Goal: Navigation & Orientation: Find specific page/section

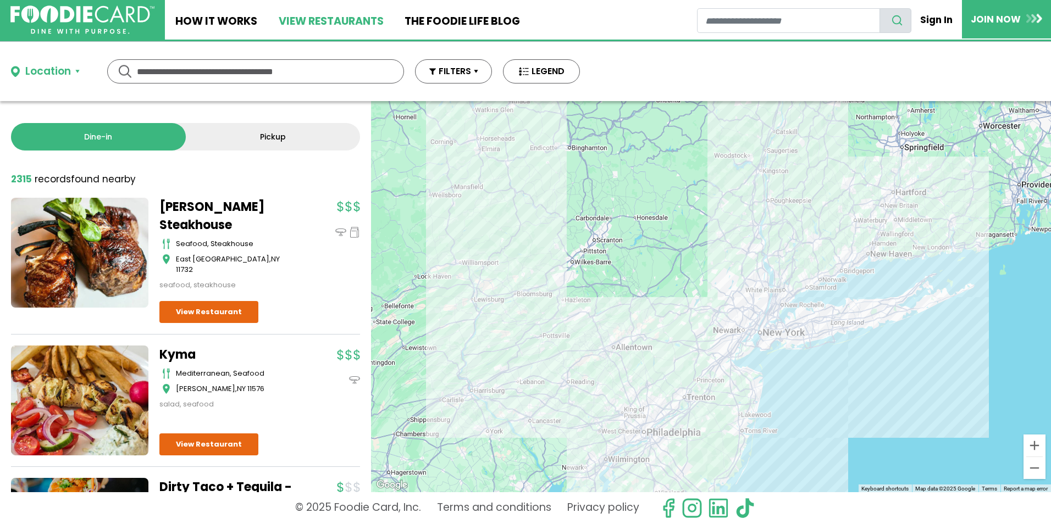
click at [308, 19] on link "View restaurants" at bounding box center [331, 20] width 126 height 40
click at [75, 70] on button "Location" at bounding box center [45, 72] width 69 height 16
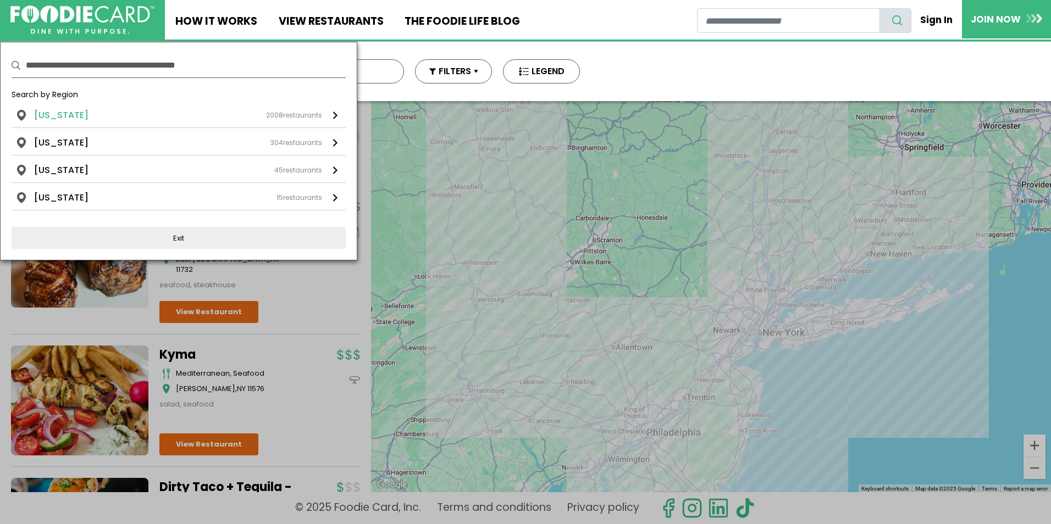
click at [91, 117] on div "New York 2008 restaurants" at bounding box center [178, 115] width 288 height 13
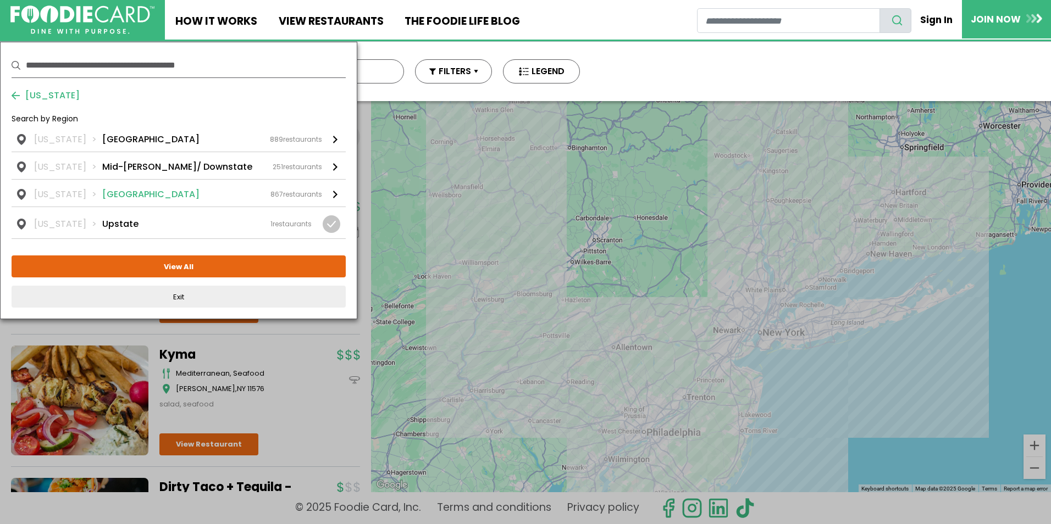
click at [124, 203] on link "New York NYC 867 restaurants" at bounding box center [179, 193] width 334 height 27
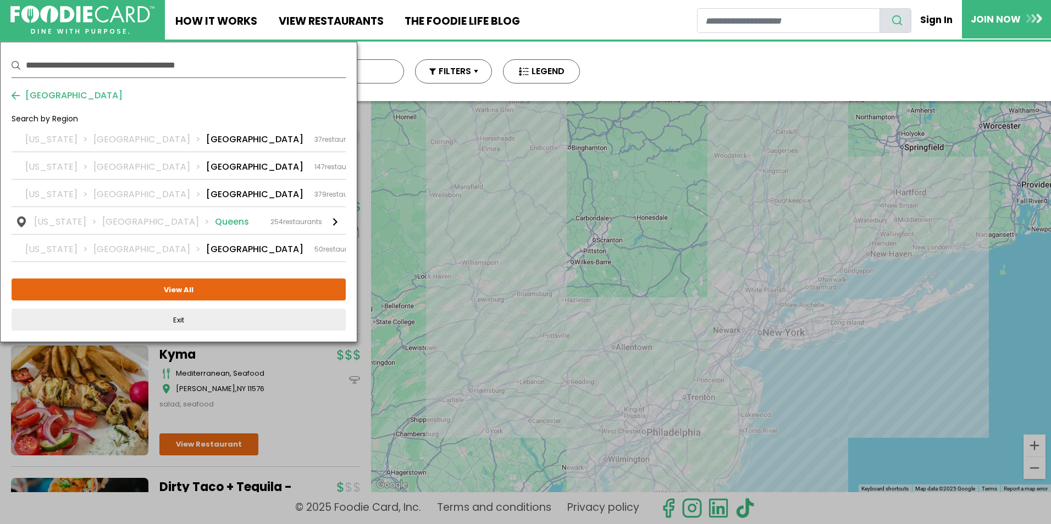
click at [215, 223] on li "Queens" at bounding box center [232, 221] width 34 height 13
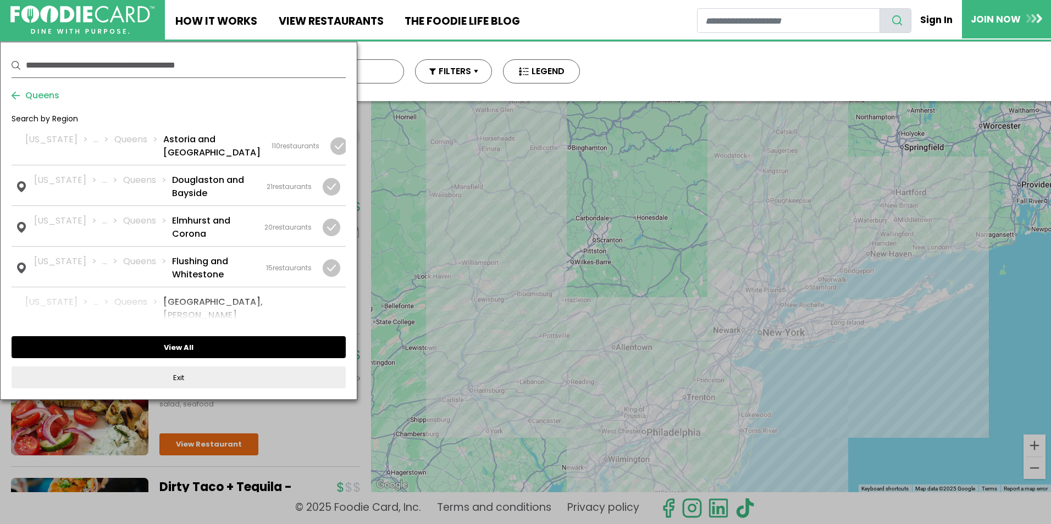
click at [233, 346] on button "View All" at bounding box center [179, 347] width 334 height 22
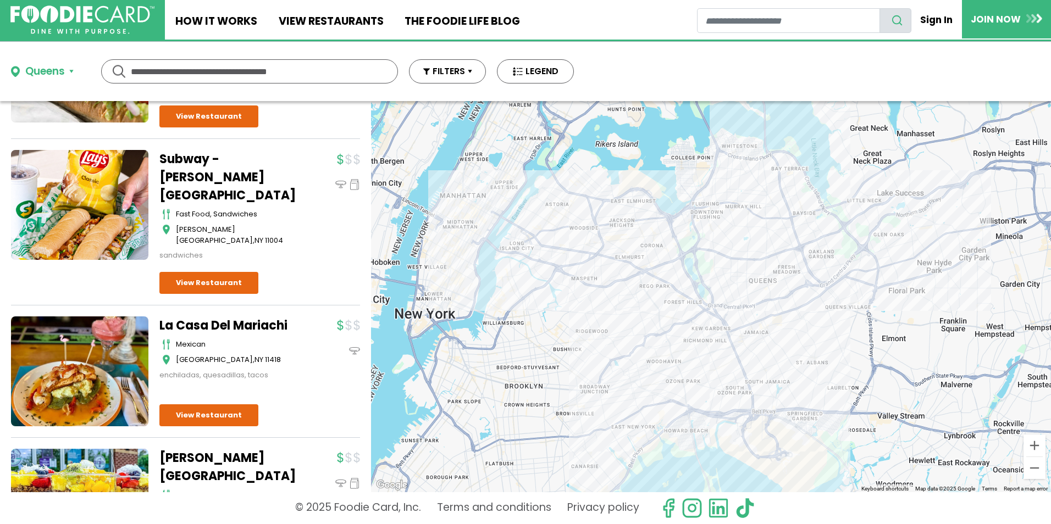
scroll to position [22608, 0]
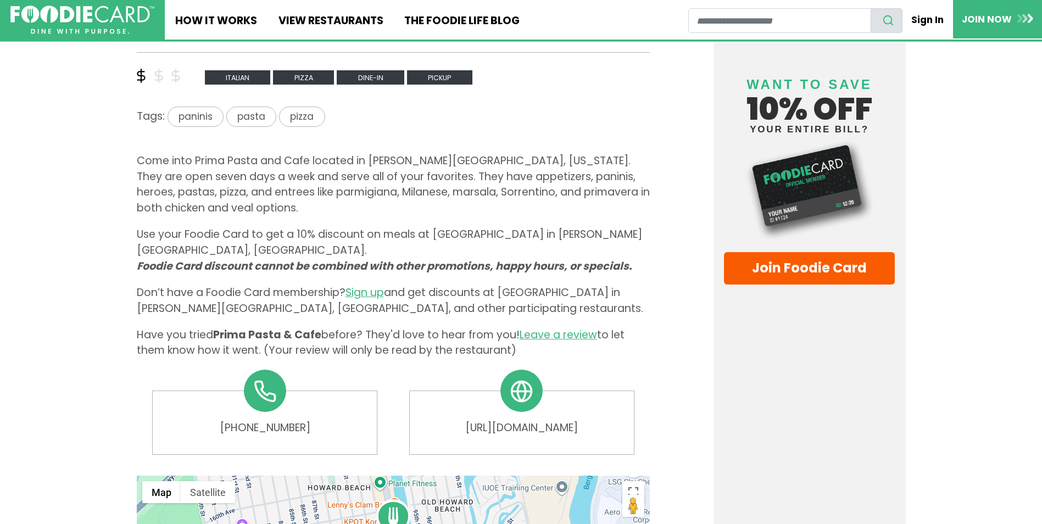
scroll to position [440, 0]
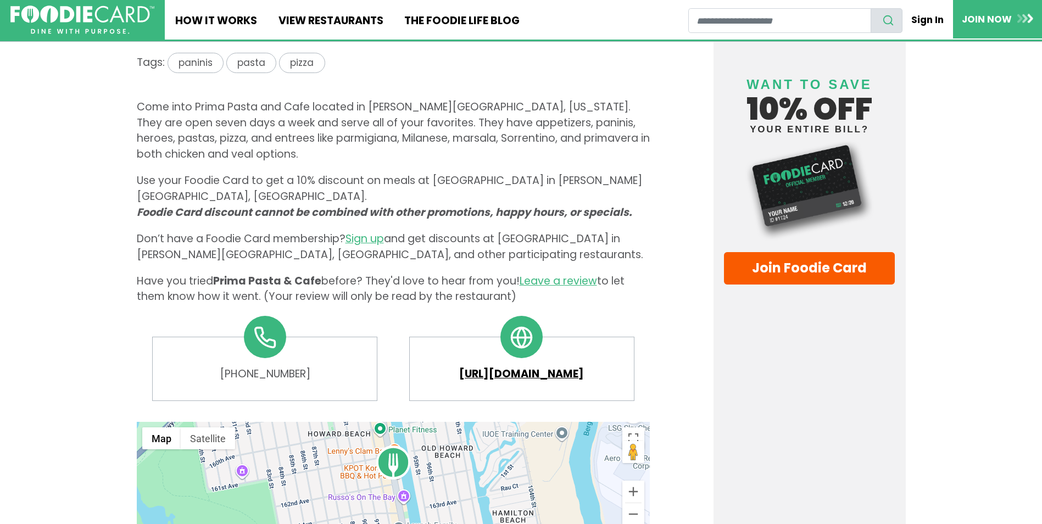
click at [498, 367] on link "https://primapastacafe.com/#xl_xr_page_index" at bounding box center [521, 375] width 203 height 16
